Goal: Task Accomplishment & Management: Manage account settings

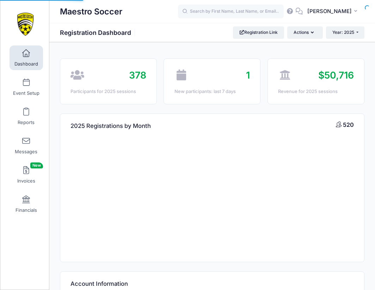
select select
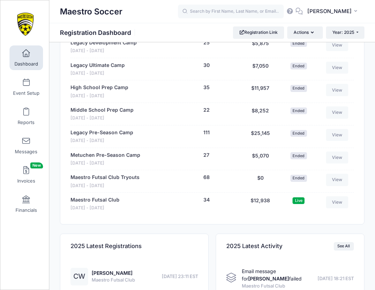
scroll to position [716, 0]
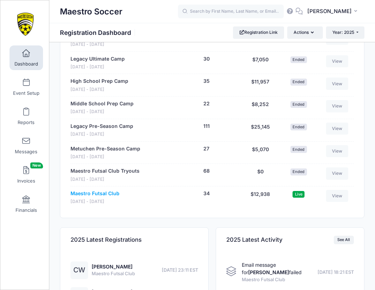
click at [102, 190] on link "Maestro Futsal Club" at bounding box center [94, 193] width 49 height 7
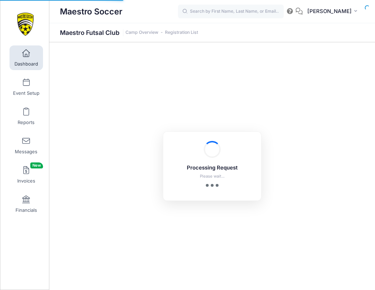
select select "10"
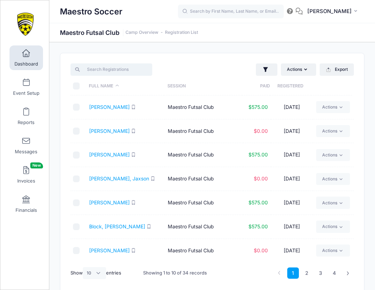
click at [120, 73] on input "search" at bounding box center [110, 69] width 81 height 12
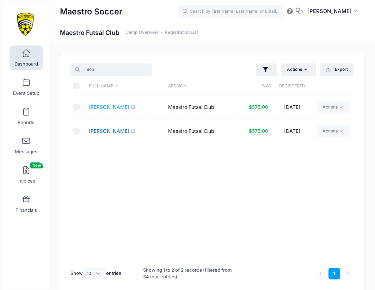
type input "sch"
click at [106, 131] on link "Schwartz, Adam" at bounding box center [109, 131] width 40 height 6
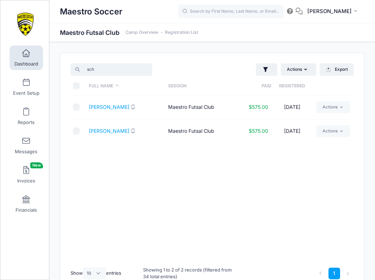
click at [120, 74] on input "sch" at bounding box center [110, 69] width 81 height 12
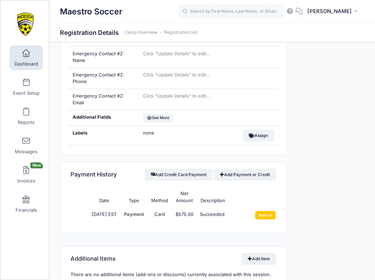
scroll to position [149, 0]
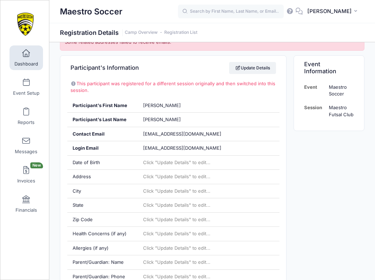
click at [26, 61] on span "Dashboard" at bounding box center [26, 64] width 24 height 6
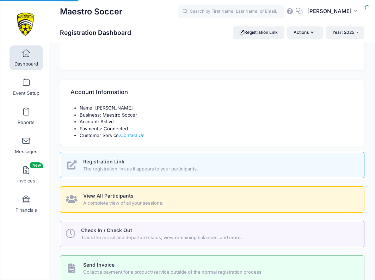
select select
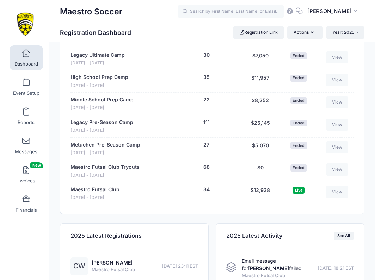
scroll to position [736, 0]
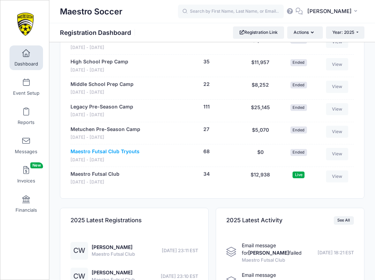
click at [111, 148] on link "Maestro Futsal Club Tryouts" at bounding box center [104, 151] width 69 height 7
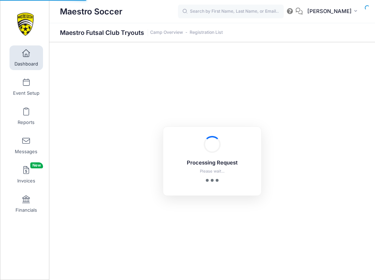
select select "10"
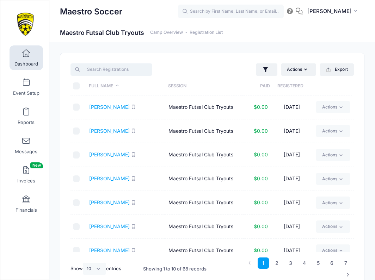
click at [114, 72] on input "search" at bounding box center [110, 69] width 81 height 12
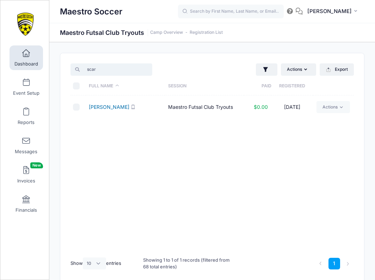
type input "scar"
click at [107, 104] on link "[PERSON_NAME]" at bounding box center [109, 107] width 40 height 6
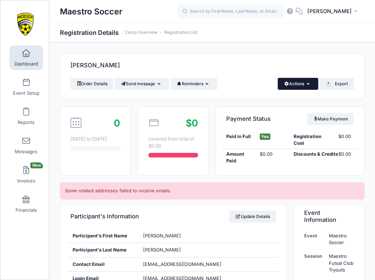
click at [286, 85] on button "Actions" at bounding box center [297, 84] width 40 height 12
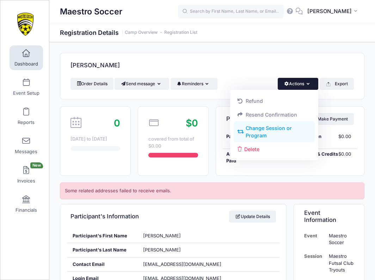
click at [273, 127] on link "Change Session or Program" at bounding box center [273, 131] width 81 height 21
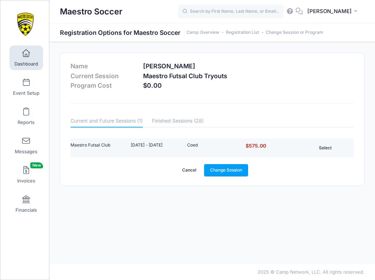
click at [324, 146] on button "Select" at bounding box center [324, 148] width 33 height 12
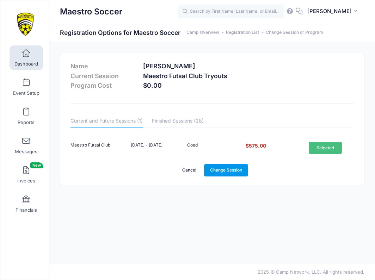
click at [223, 173] on link "Change Session" at bounding box center [226, 170] width 44 height 12
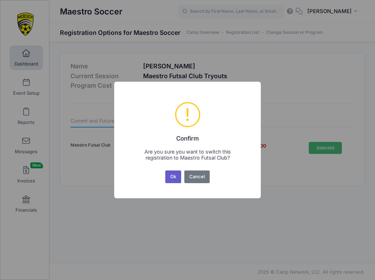
click at [170, 177] on button "Ok" at bounding box center [173, 176] width 16 height 13
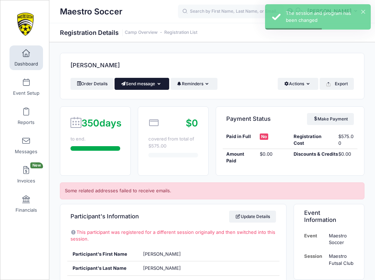
click at [159, 81] on button "Send message" at bounding box center [141, 84] width 55 height 12
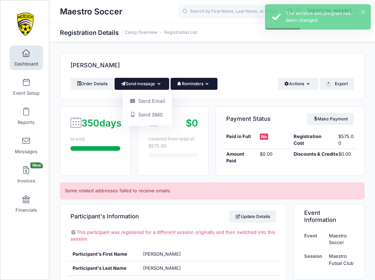
click at [194, 86] on button "Reminders" at bounding box center [193, 84] width 47 height 12
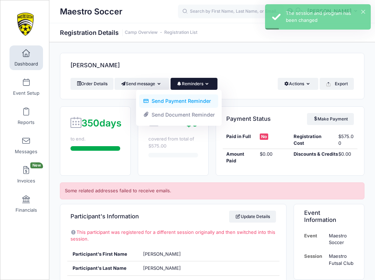
click at [199, 102] on link "Send Payment Reminder" at bounding box center [178, 100] width 79 height 13
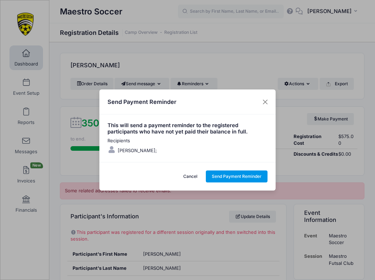
click at [219, 176] on button "Send Payment Reminder" at bounding box center [237, 176] width 62 height 12
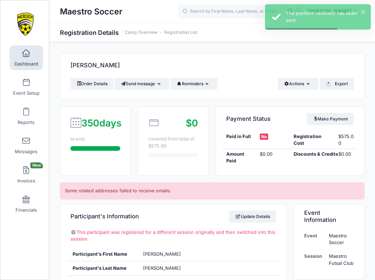
click at [29, 63] on span "Dashboard" at bounding box center [26, 64] width 24 height 6
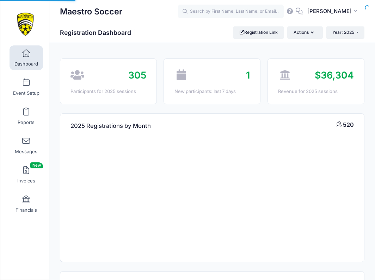
select select
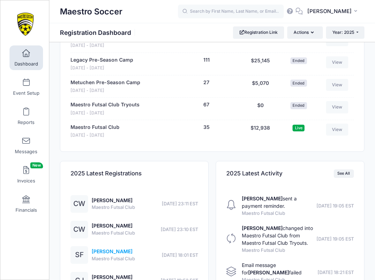
scroll to position [772, 0]
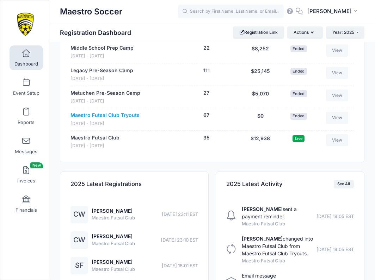
click at [102, 112] on link "Maestro Futsal Club Tryouts" at bounding box center [104, 115] width 69 height 7
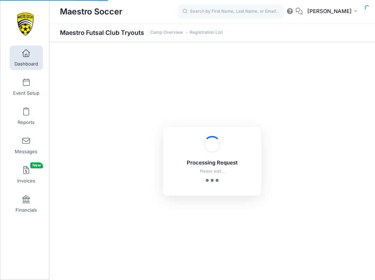
select select "10"
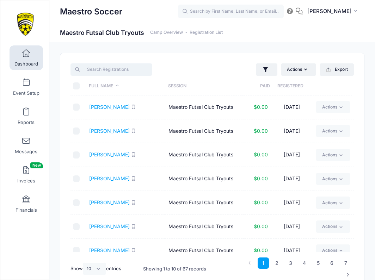
click at [101, 70] on input "search" at bounding box center [110, 69] width 81 height 12
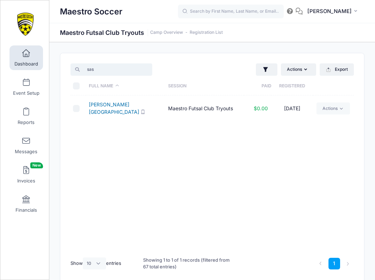
type input "sas"
click at [103, 109] on link "[PERSON_NAME][GEOGRAPHIC_DATA]" at bounding box center [114, 107] width 50 height 13
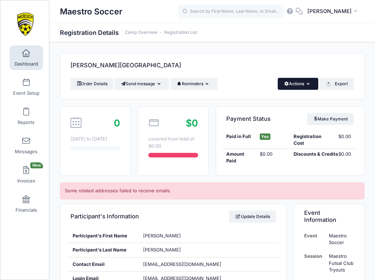
click at [299, 83] on button "Actions" at bounding box center [297, 84] width 40 height 12
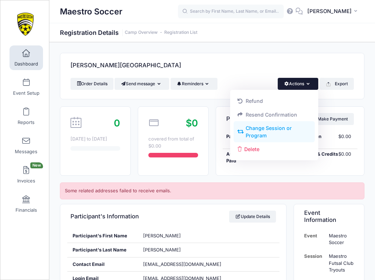
click at [276, 129] on link "Change Session or Program" at bounding box center [273, 131] width 81 height 21
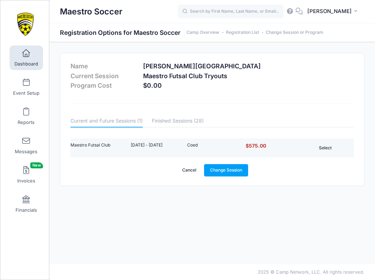
click at [327, 143] on button "Select" at bounding box center [324, 148] width 33 height 12
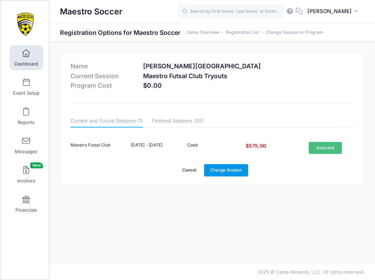
click at [229, 170] on link "Change Session" at bounding box center [226, 170] width 44 height 12
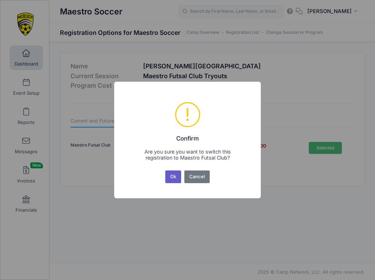
click at [175, 175] on button "Ok" at bounding box center [173, 176] width 16 height 13
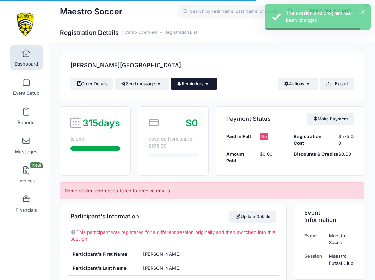
click at [194, 87] on button "Reminders" at bounding box center [193, 84] width 47 height 12
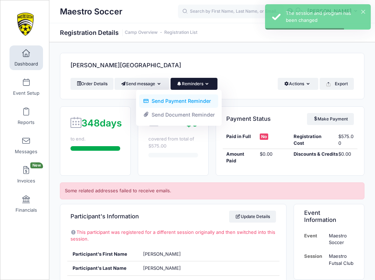
click at [202, 102] on link "Send Payment Reminder" at bounding box center [178, 100] width 79 height 13
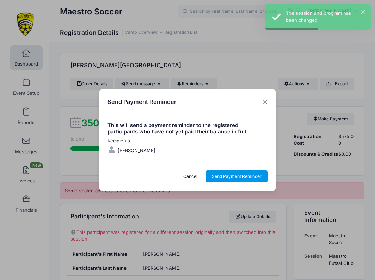
click at [248, 179] on button "Send Payment Reminder" at bounding box center [237, 176] width 62 height 12
